Goal: Task Accomplishment & Management: Use online tool/utility

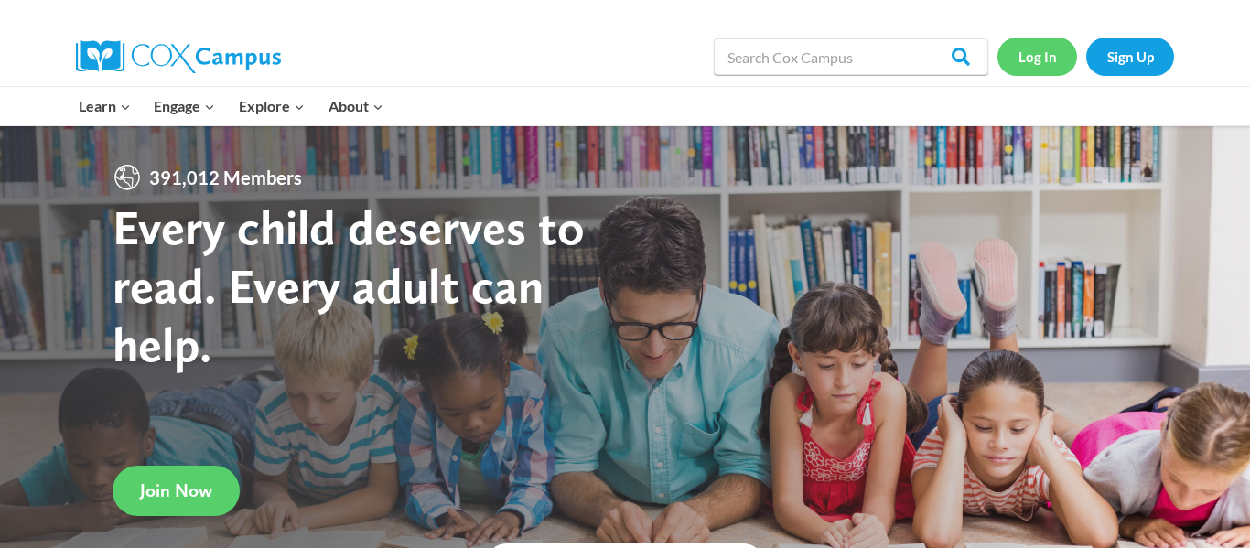
click at [1031, 61] on link "Log In" at bounding box center [1037, 57] width 80 height 38
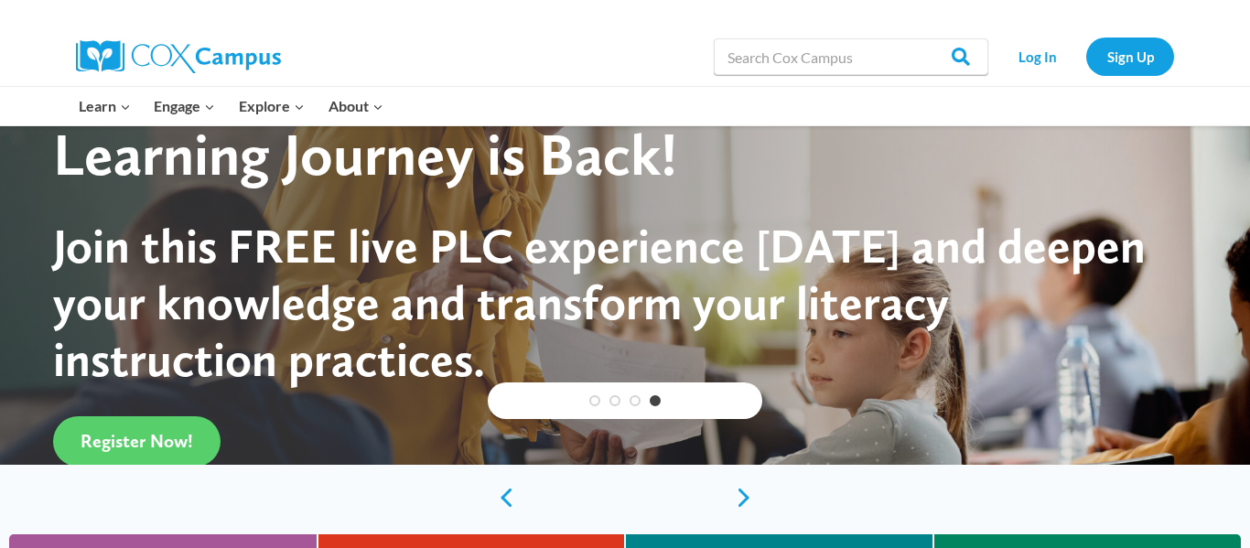
scroll to position [112, 0]
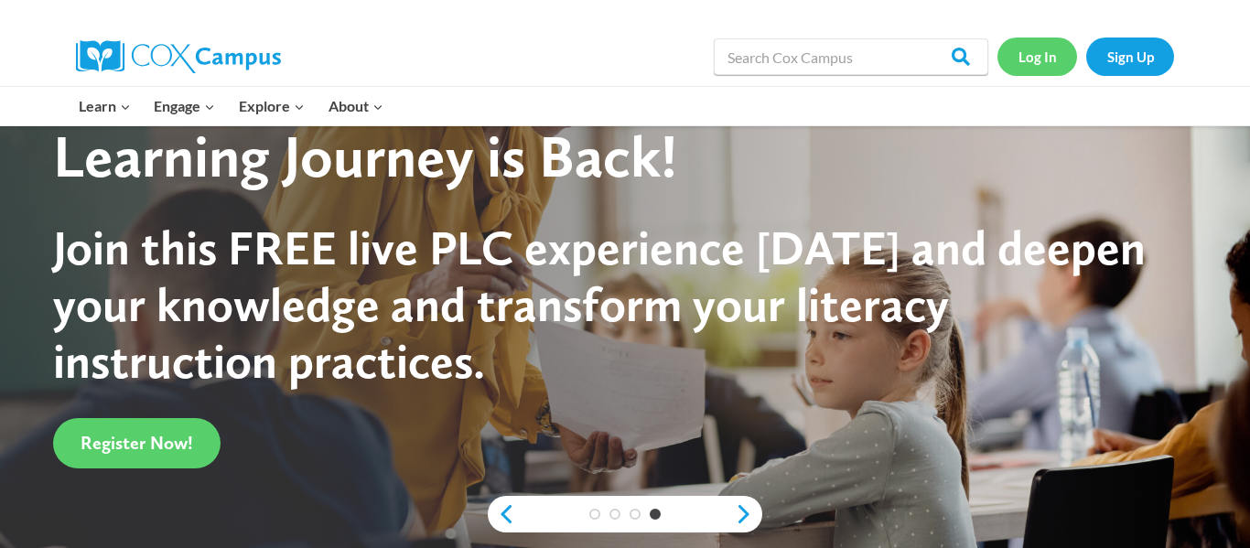
click at [1039, 65] on link "Log In" at bounding box center [1037, 57] width 80 height 38
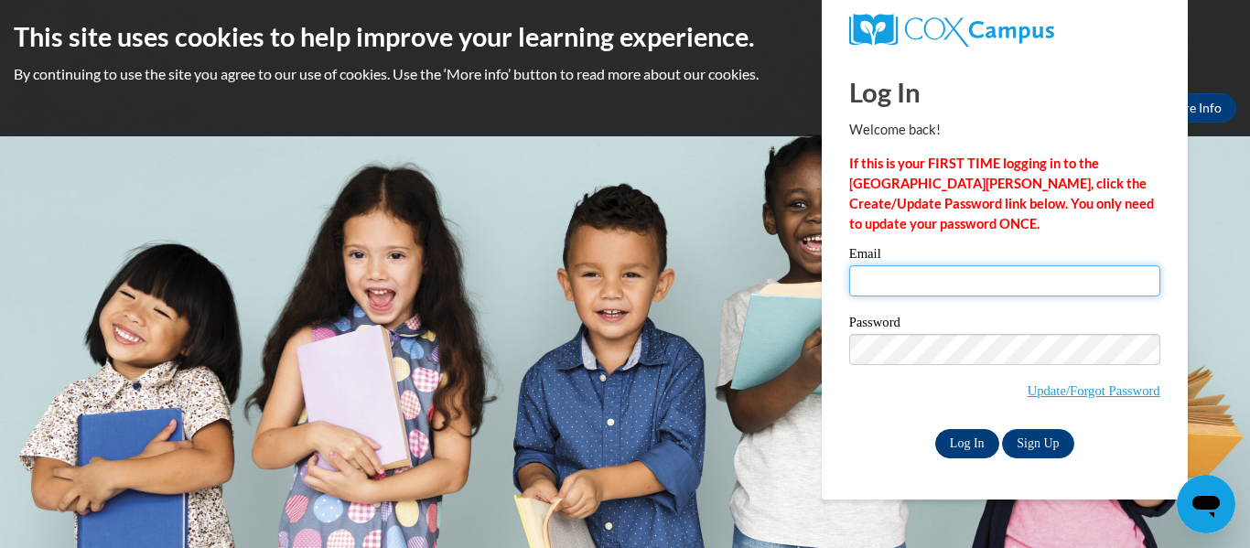
type input "[EMAIL_ADDRESS][PERSON_NAME][DOMAIN_NAME]"
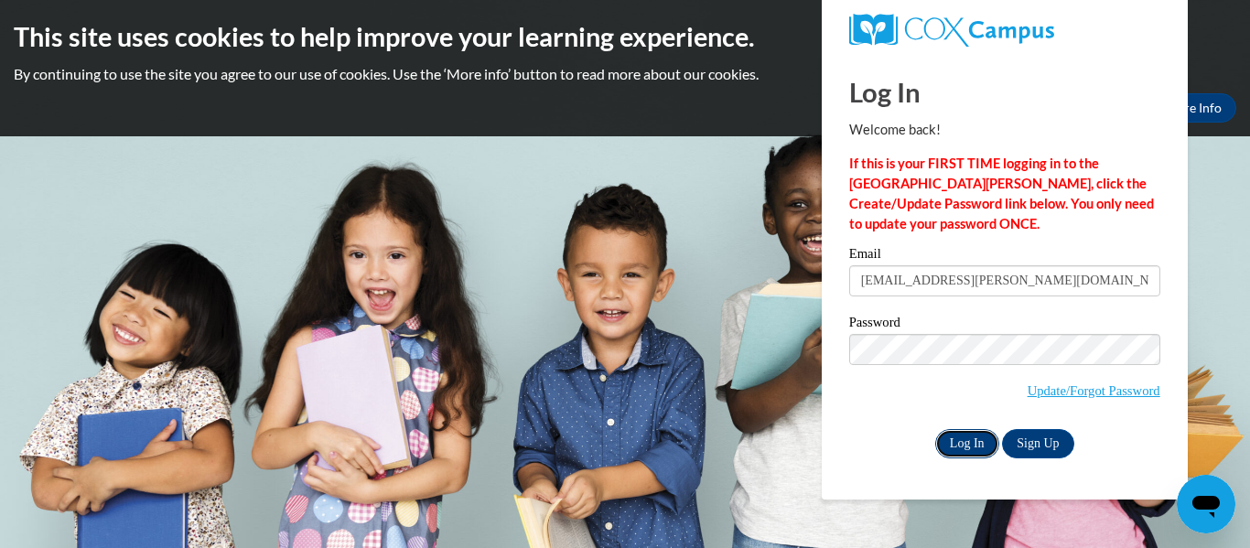
click at [969, 442] on input "Log In" at bounding box center [967, 443] width 64 height 29
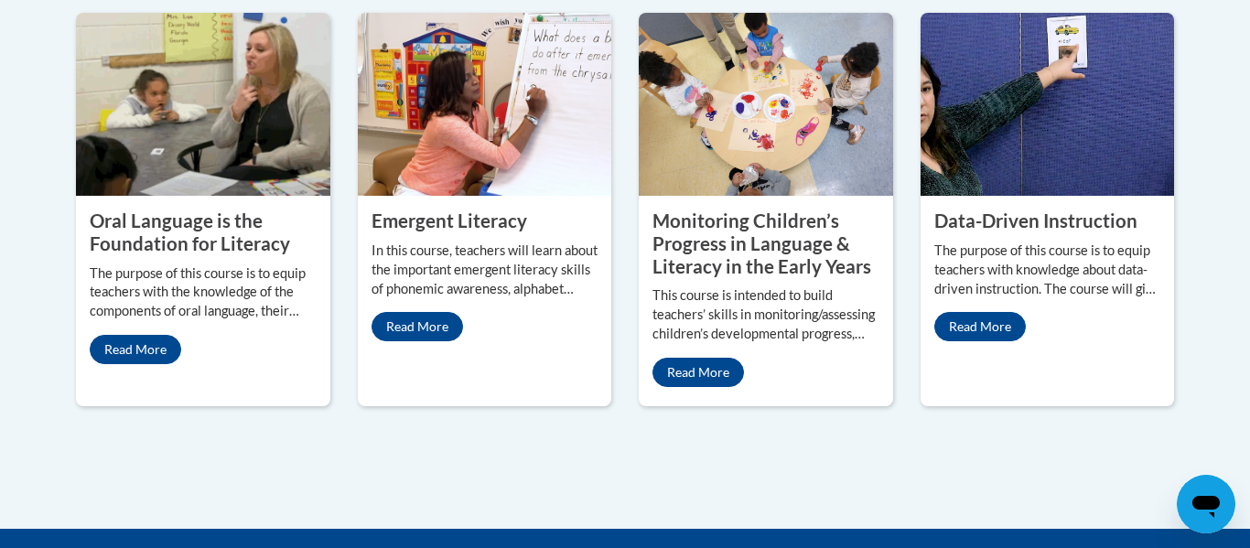
scroll to position [1774, 0]
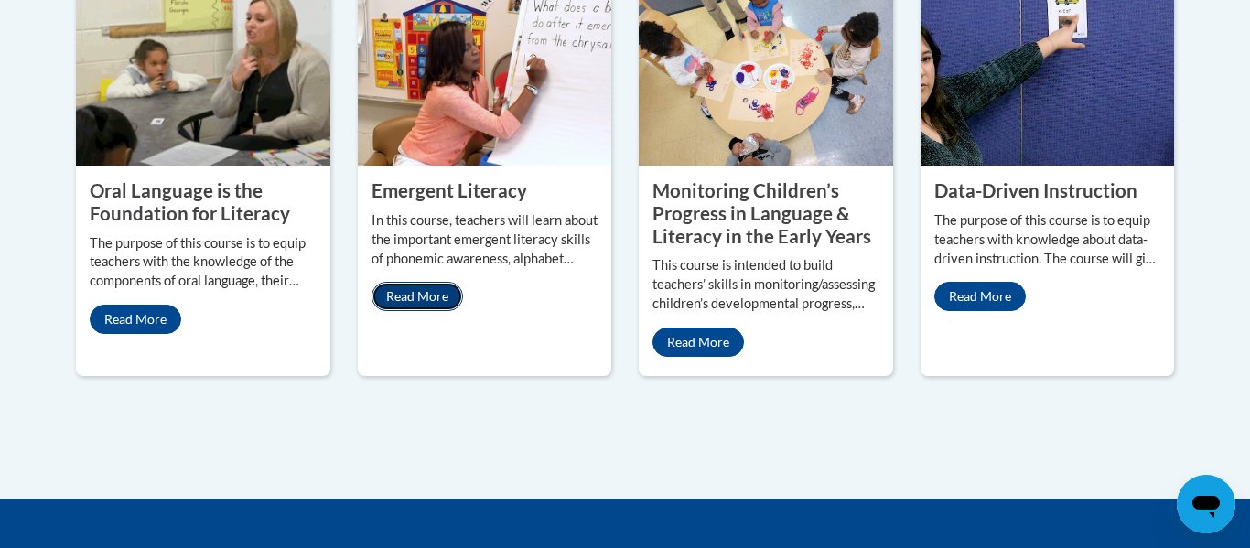
click at [428, 282] on link "Read More" at bounding box center [416, 296] width 91 height 29
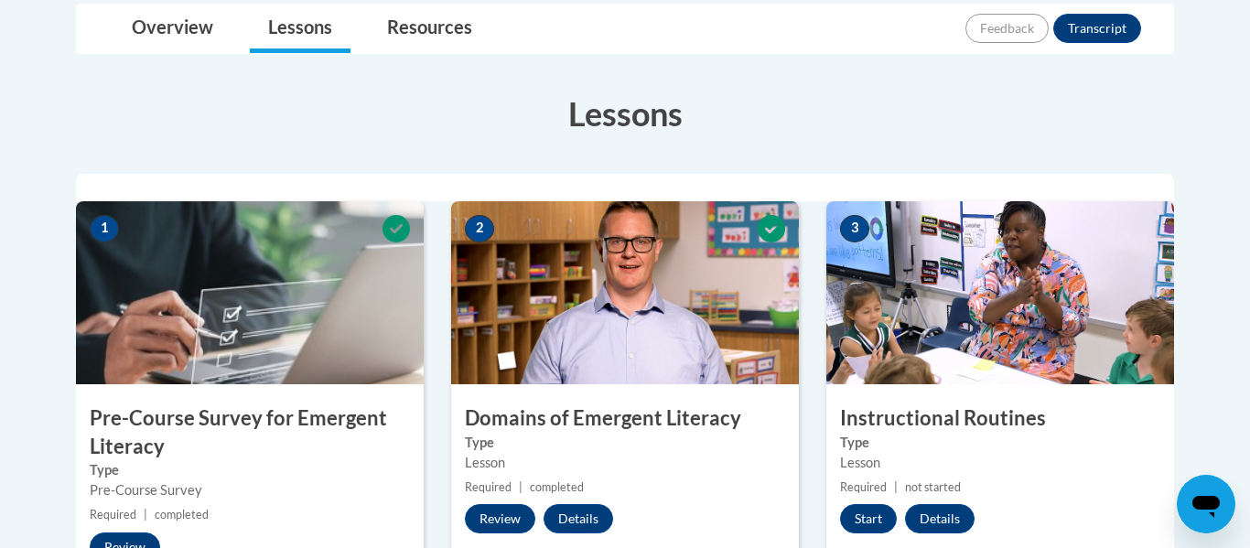
scroll to position [436, 0]
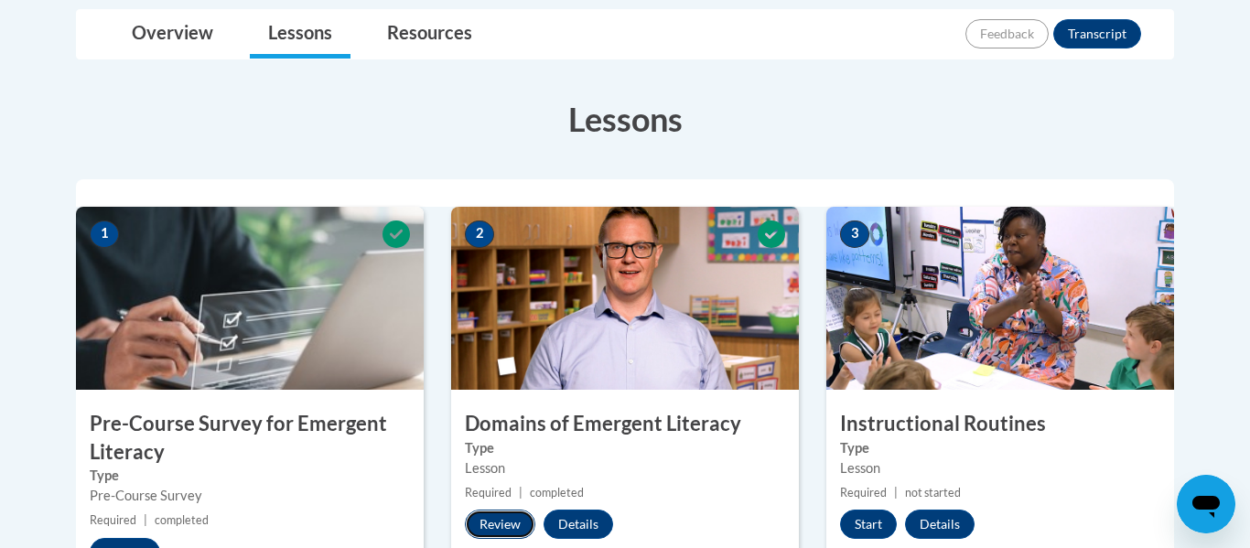
click at [494, 527] on button "Review" at bounding box center [500, 524] width 70 height 29
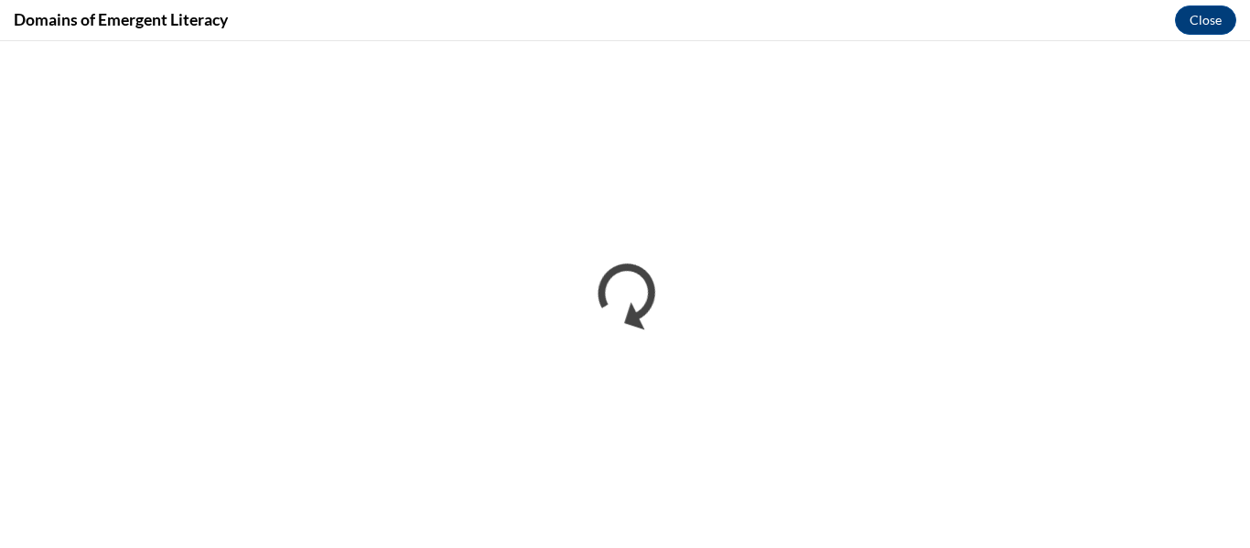
scroll to position [0, 0]
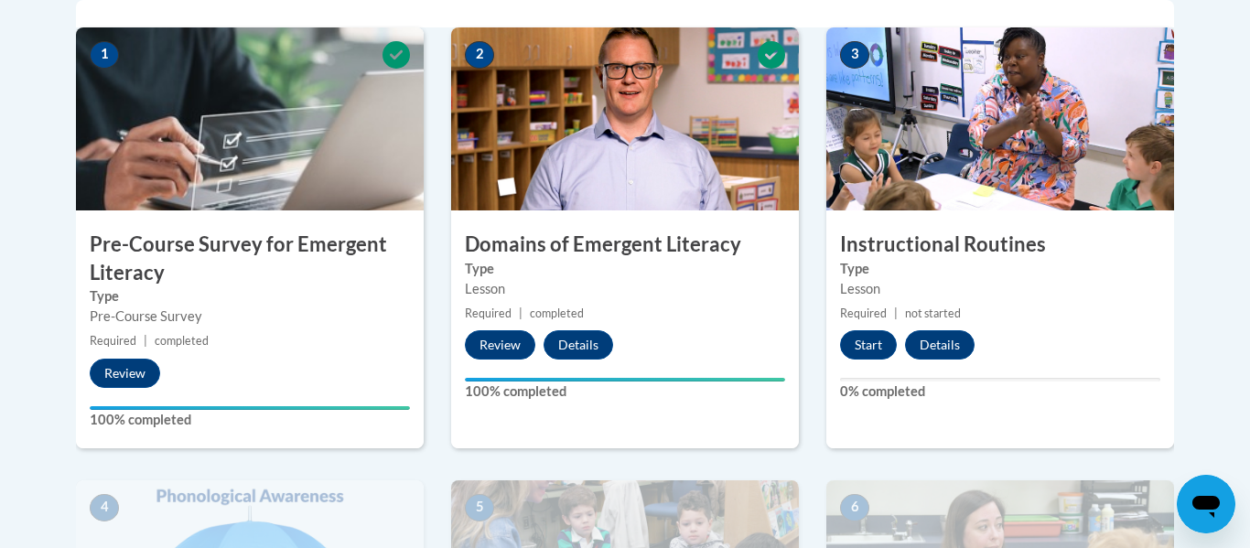
scroll to position [633, 0]
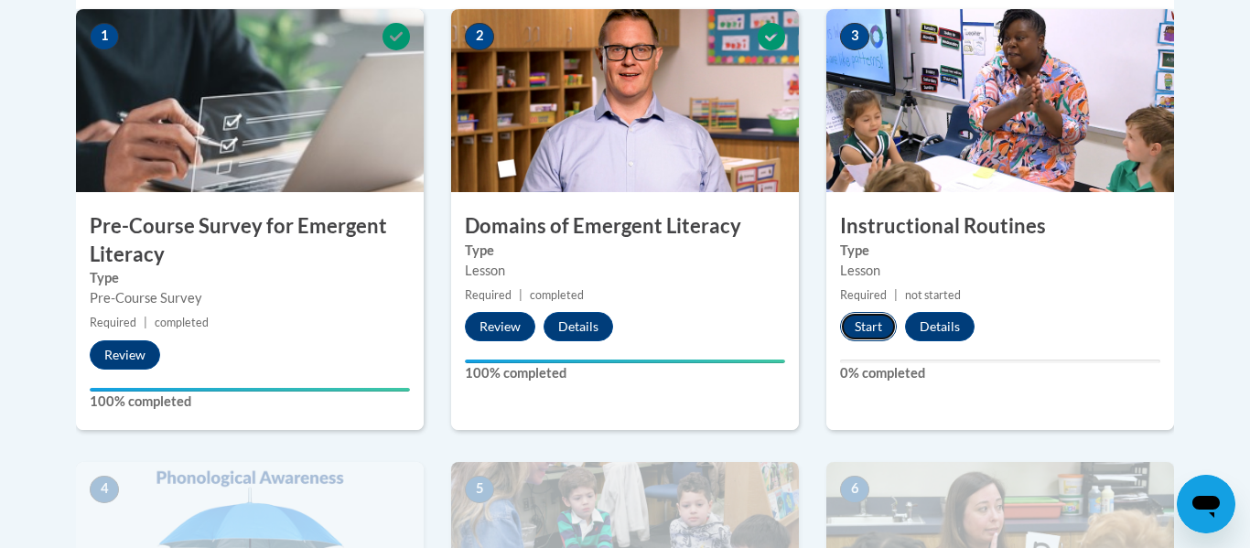
click at [863, 325] on button "Start" at bounding box center [868, 326] width 57 height 29
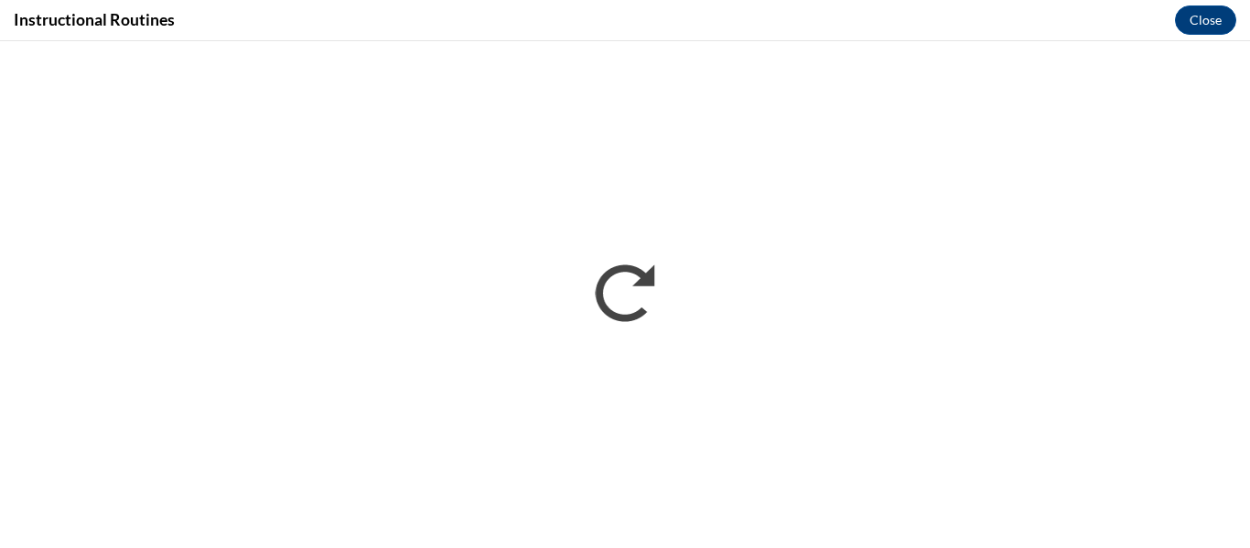
scroll to position [0, 0]
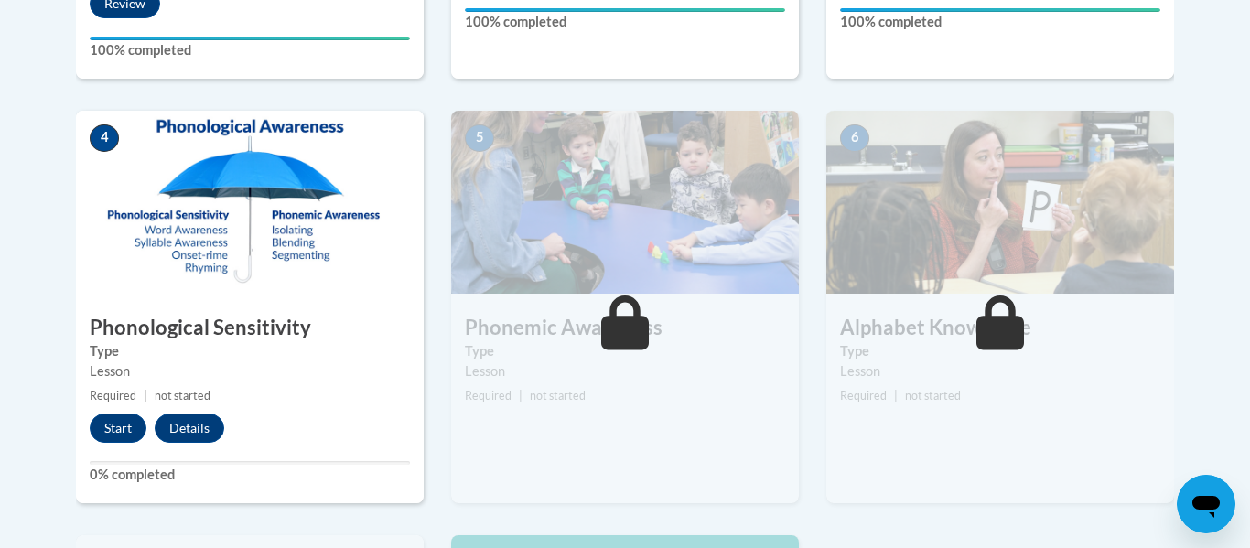
scroll to position [997, 0]
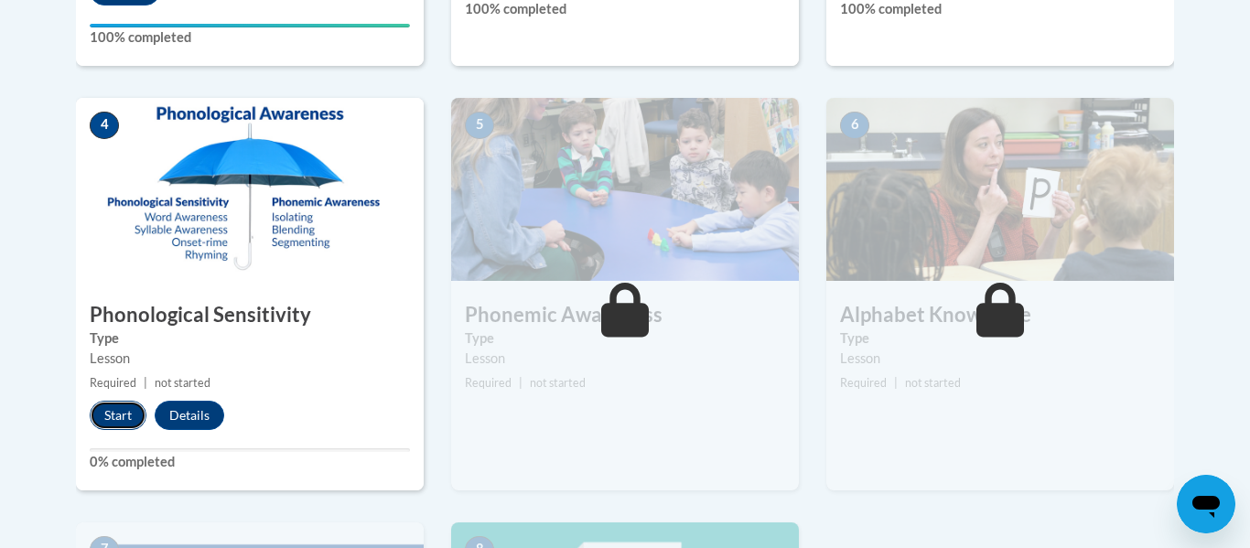
click at [113, 414] on button "Start" at bounding box center [118, 415] width 57 height 29
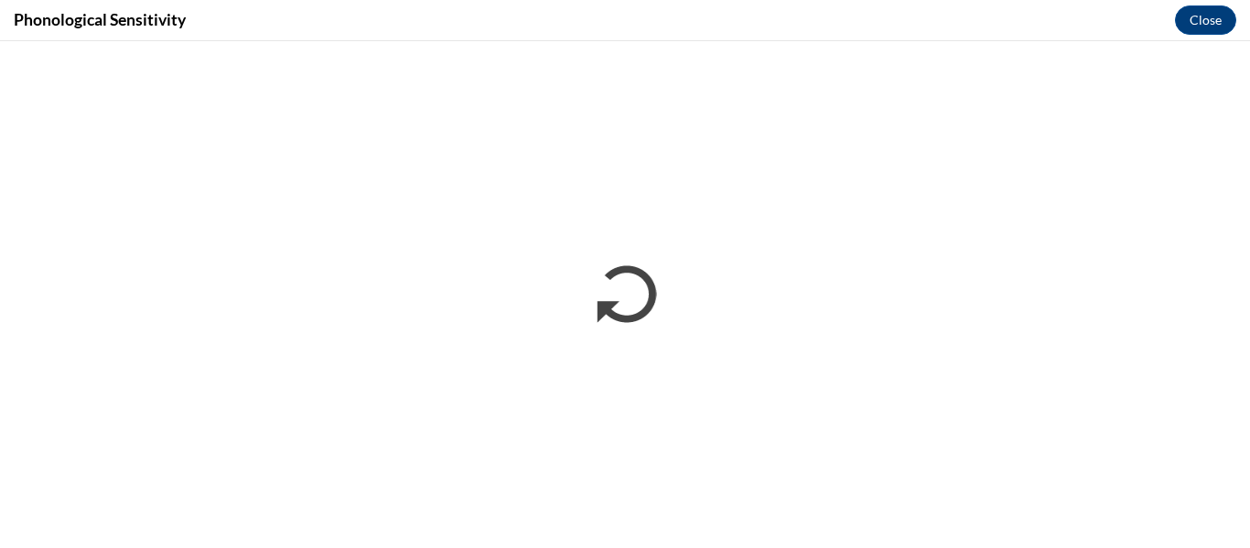
scroll to position [0, 0]
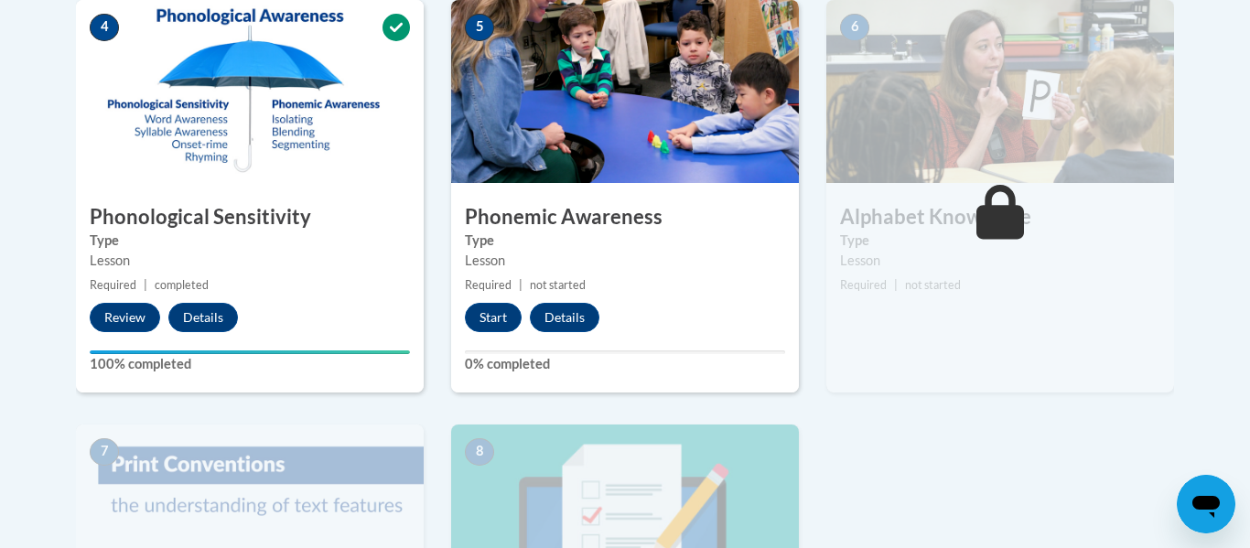
scroll to position [1097, 0]
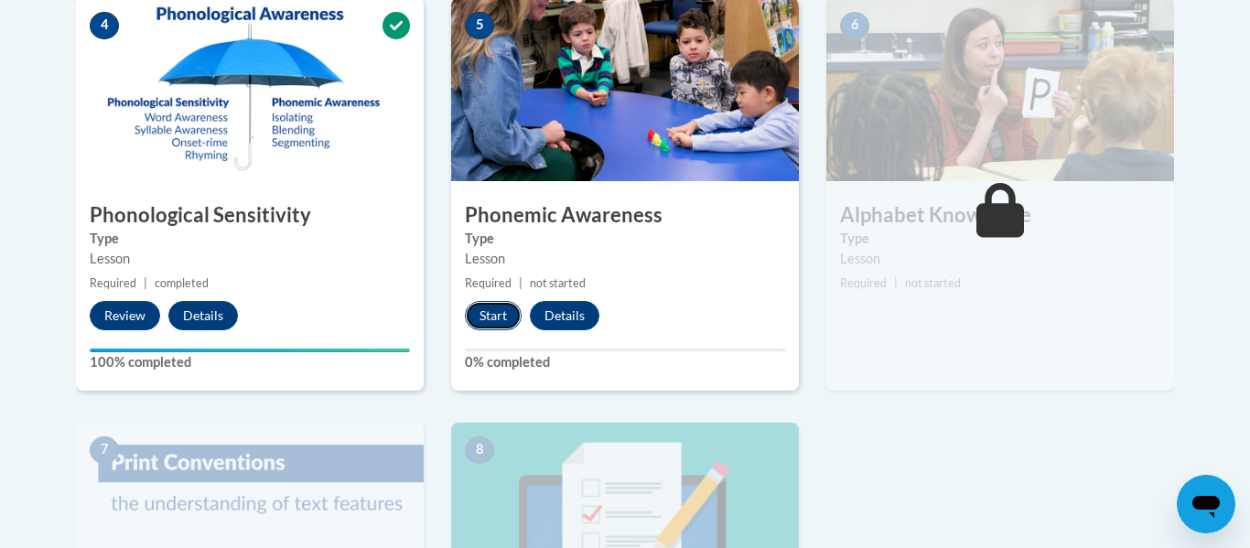
click at [489, 325] on button "Start" at bounding box center [493, 315] width 57 height 29
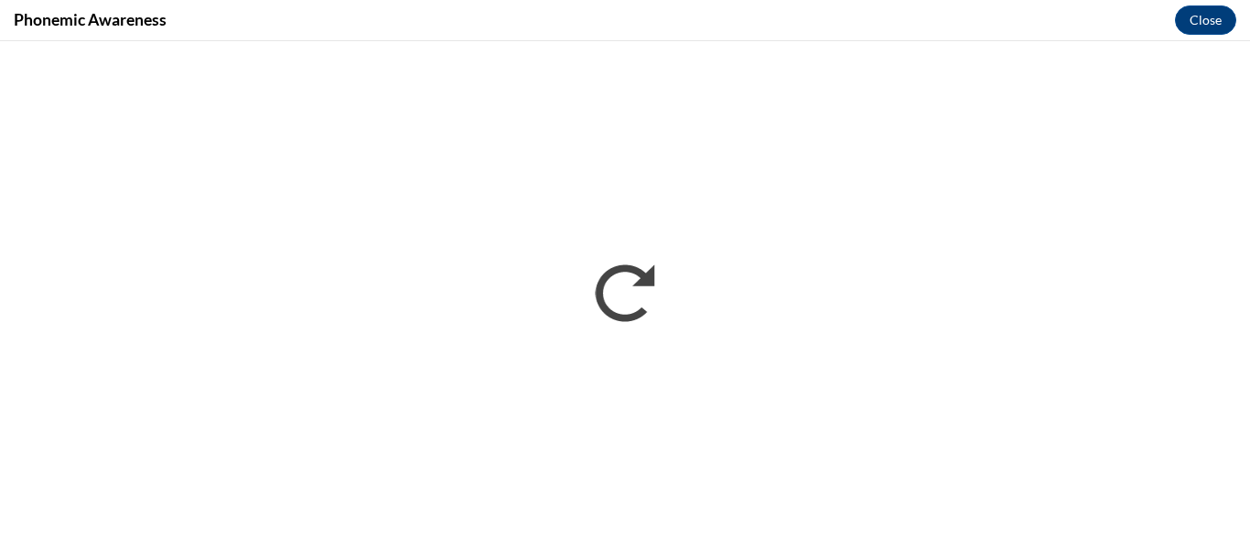
scroll to position [0, 0]
click at [1210, 24] on button "Close" at bounding box center [1205, 19] width 61 height 29
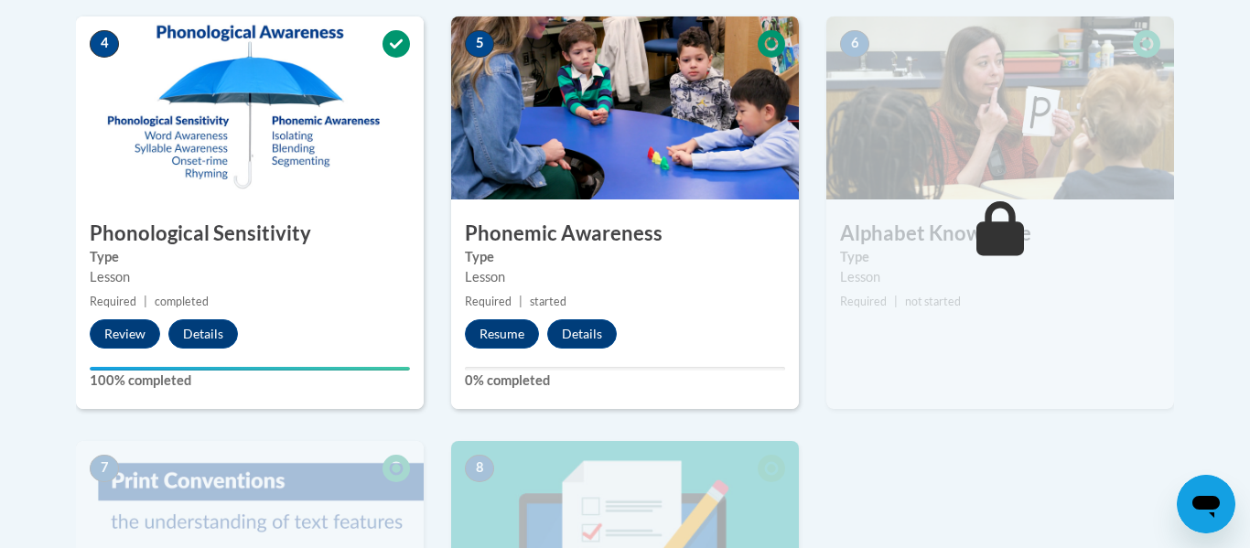
scroll to position [1077, 0]
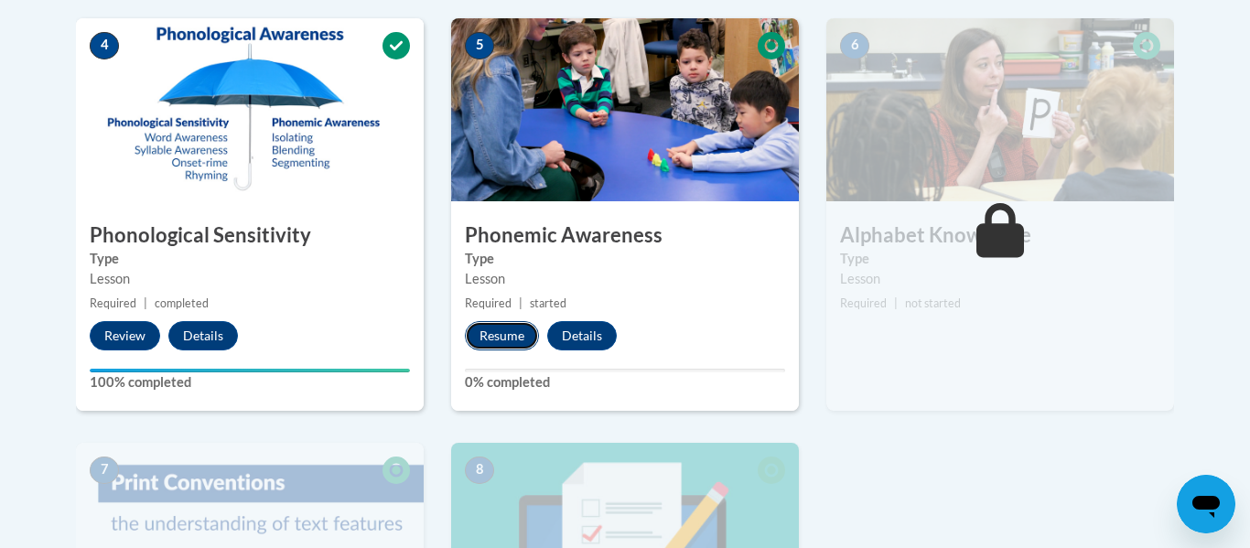
click at [513, 332] on button "Resume" at bounding box center [502, 335] width 74 height 29
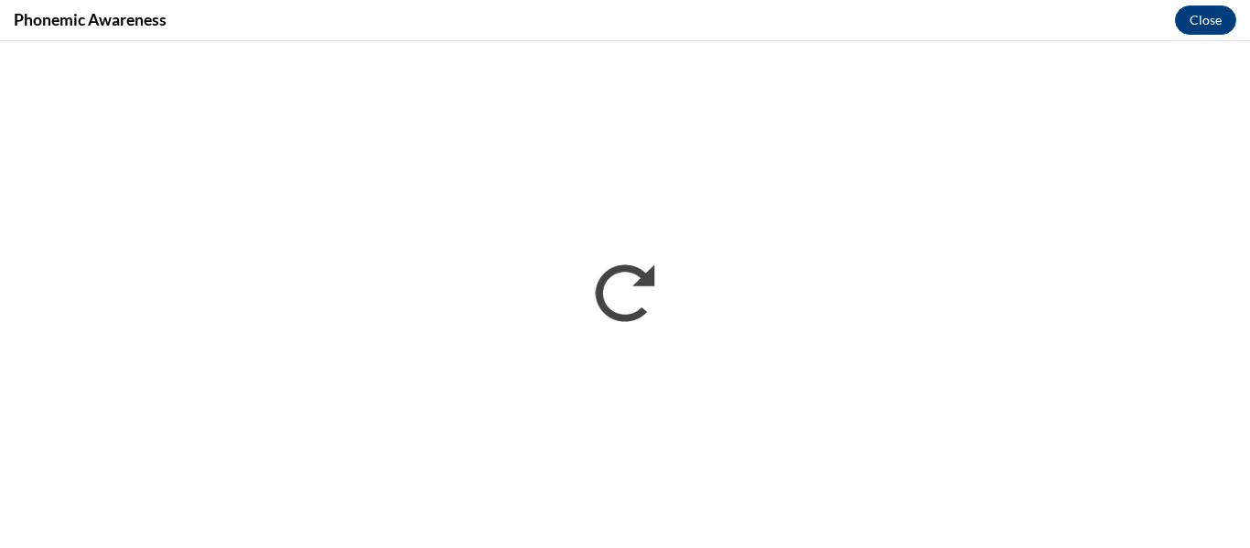
scroll to position [0, 0]
